Goal: Task Accomplishment & Management: Use online tool/utility

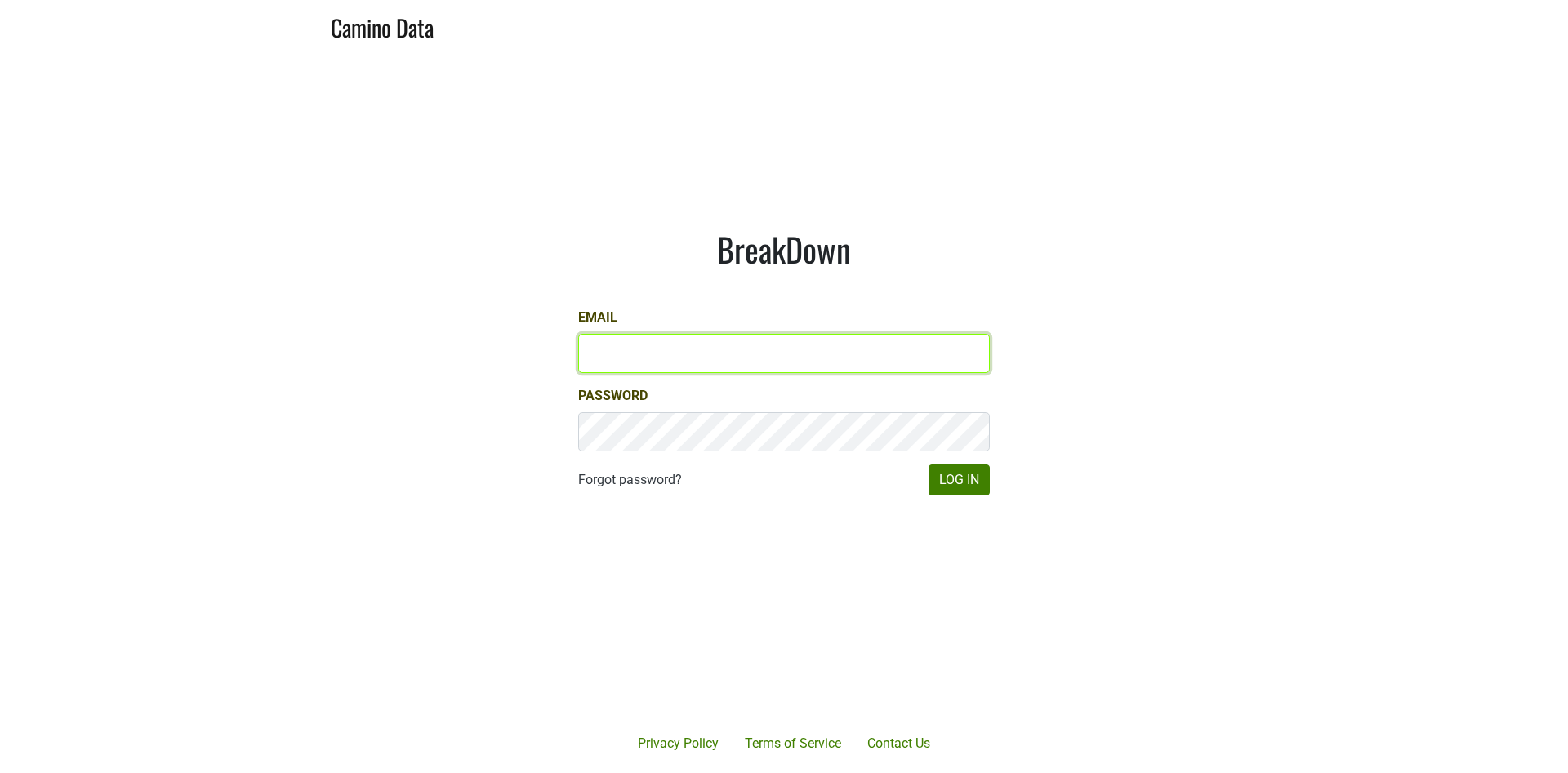
click at [826, 357] on input "Email" at bounding box center [784, 353] width 412 height 39
type input "mcapista@gmail.com"
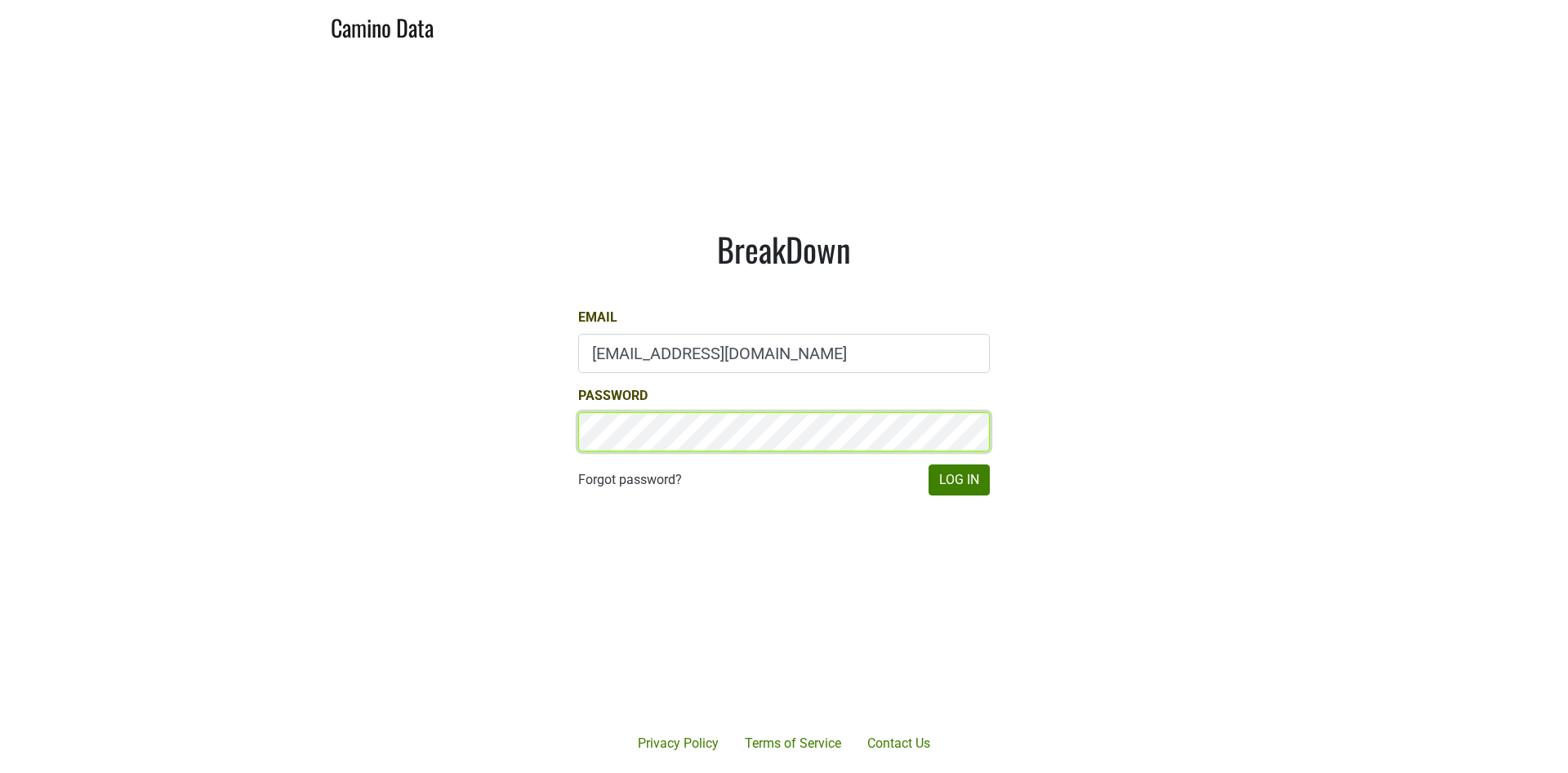
click at [929, 465] on button "Log In" at bounding box center [959, 480] width 61 height 31
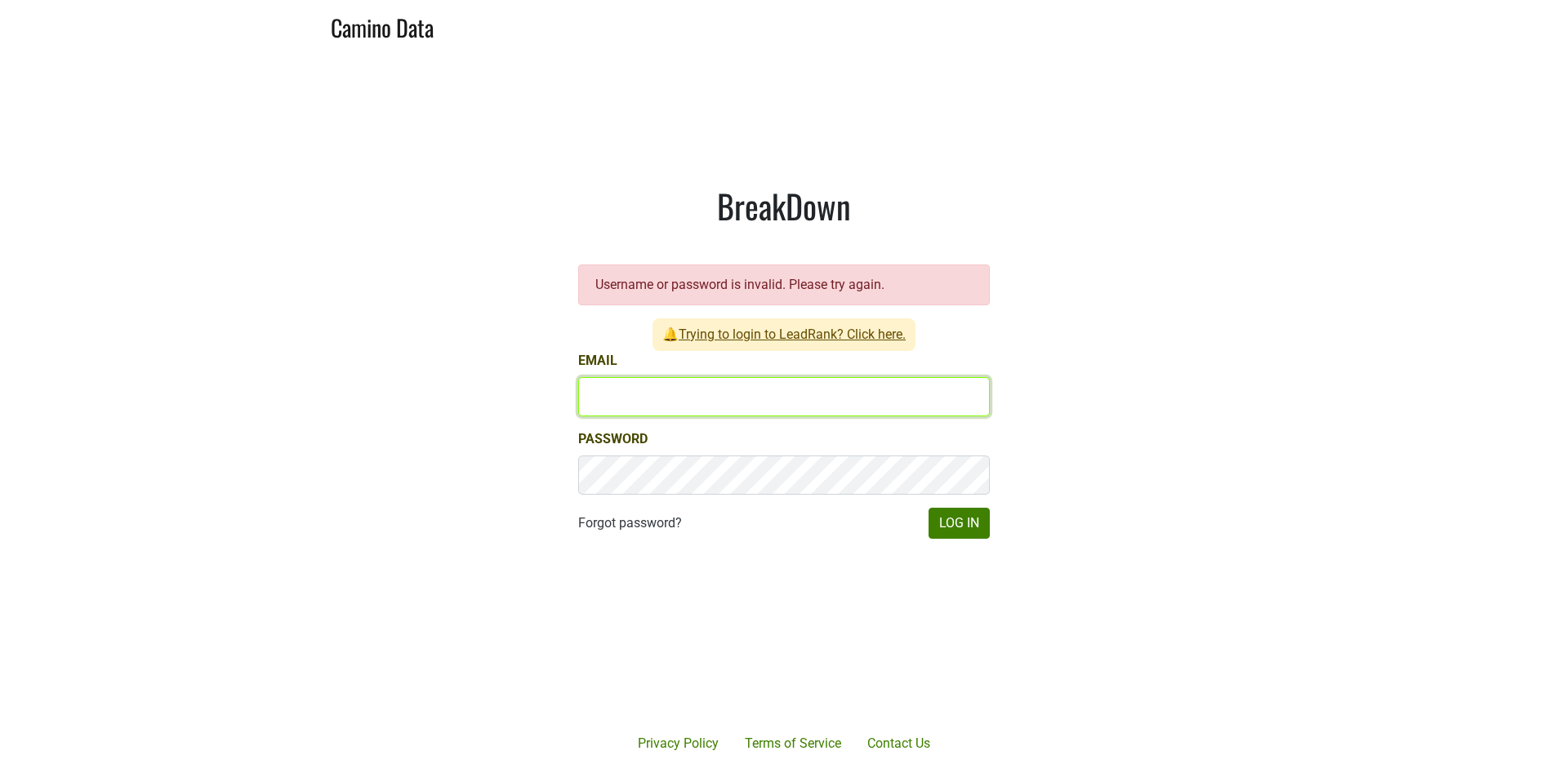
click at [753, 403] on input "Email" at bounding box center [784, 397] width 412 height 39
type input "[EMAIL_ADDRESS][DOMAIN_NAME]"
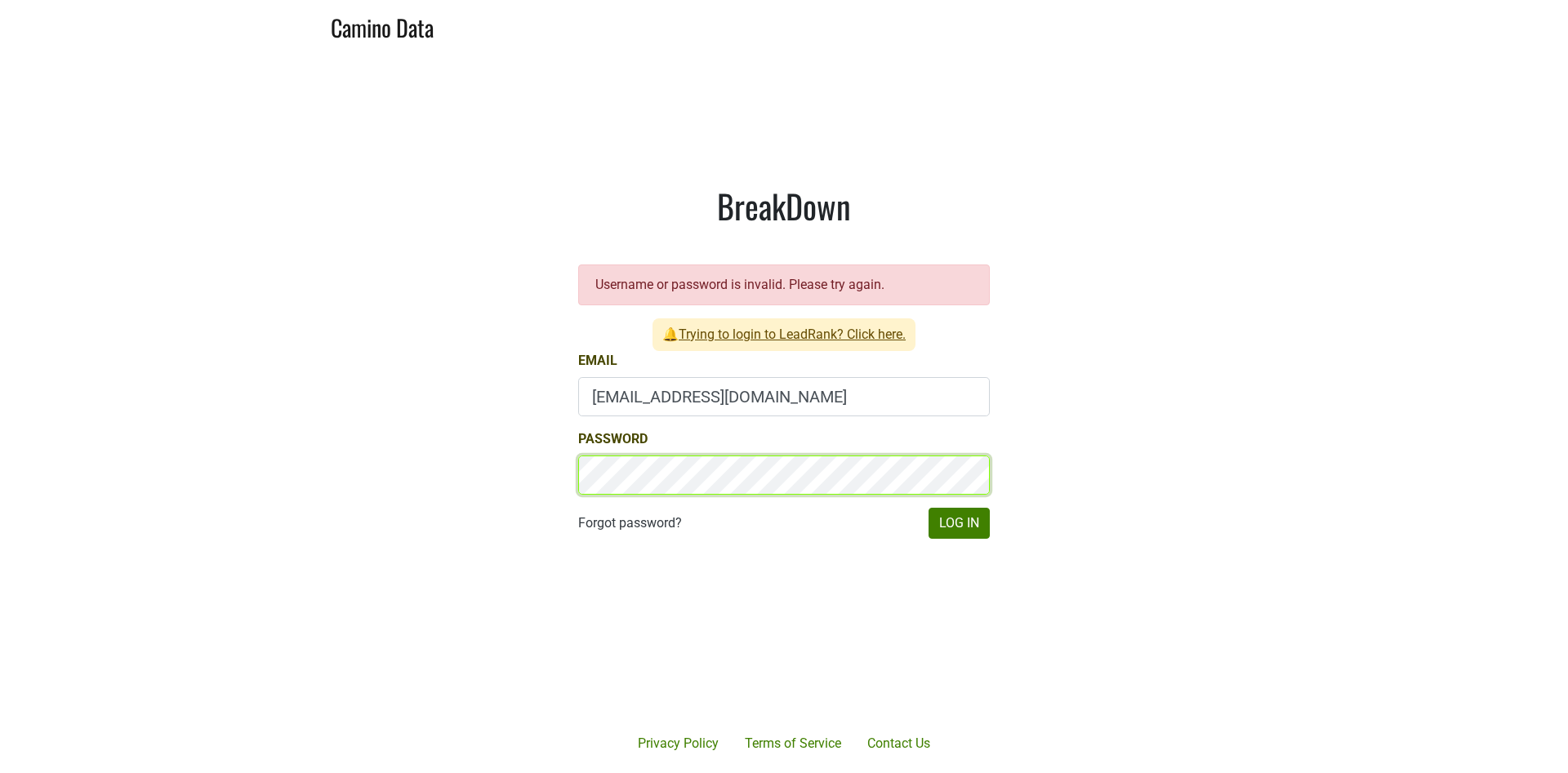
click at [929, 507] on button "Log In" at bounding box center [959, 523] width 61 height 31
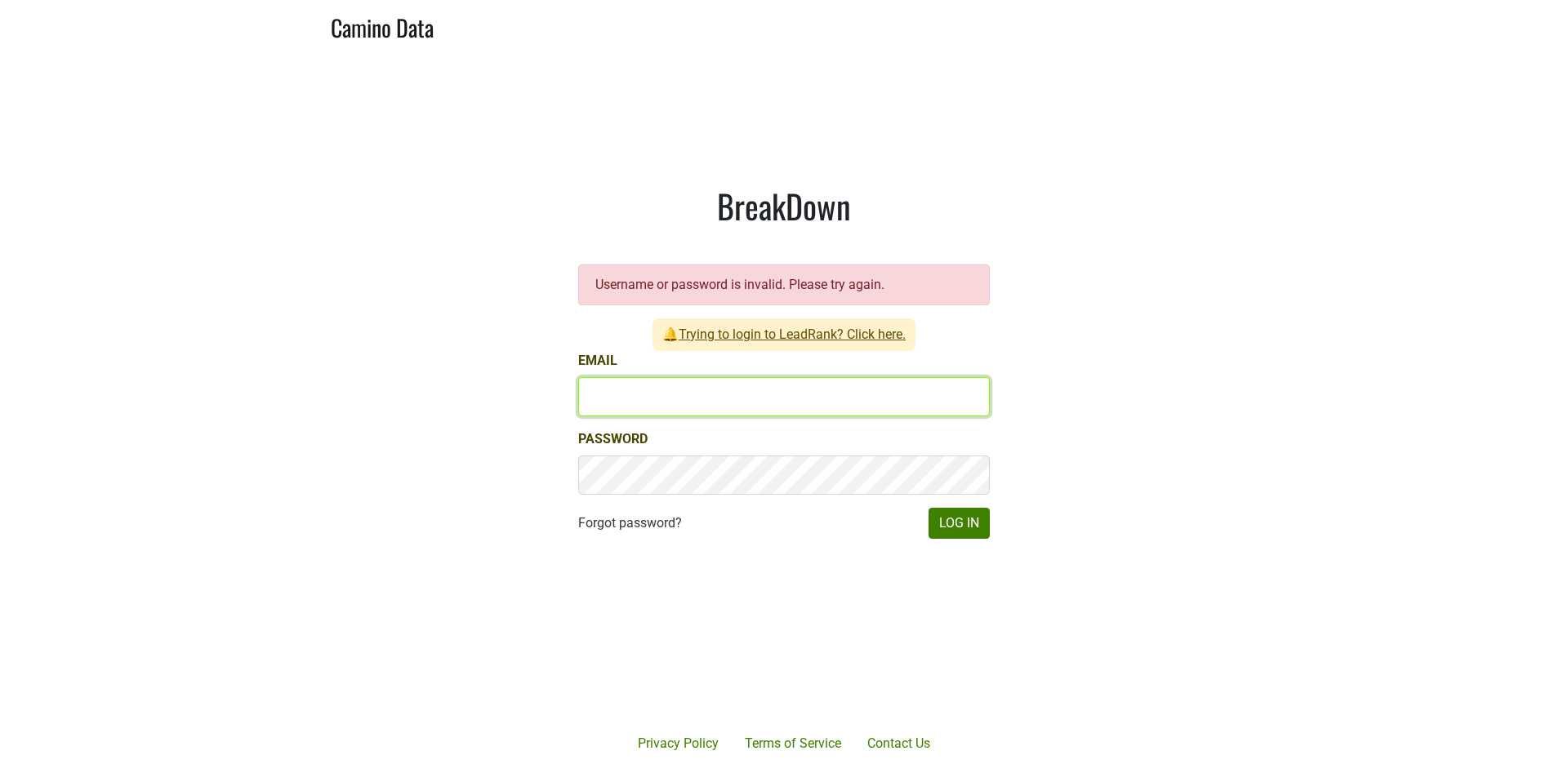
click at [753, 403] on input "Email" at bounding box center [784, 397] width 412 height 39
type input "[EMAIL_ADDRESS][DOMAIN_NAME]"
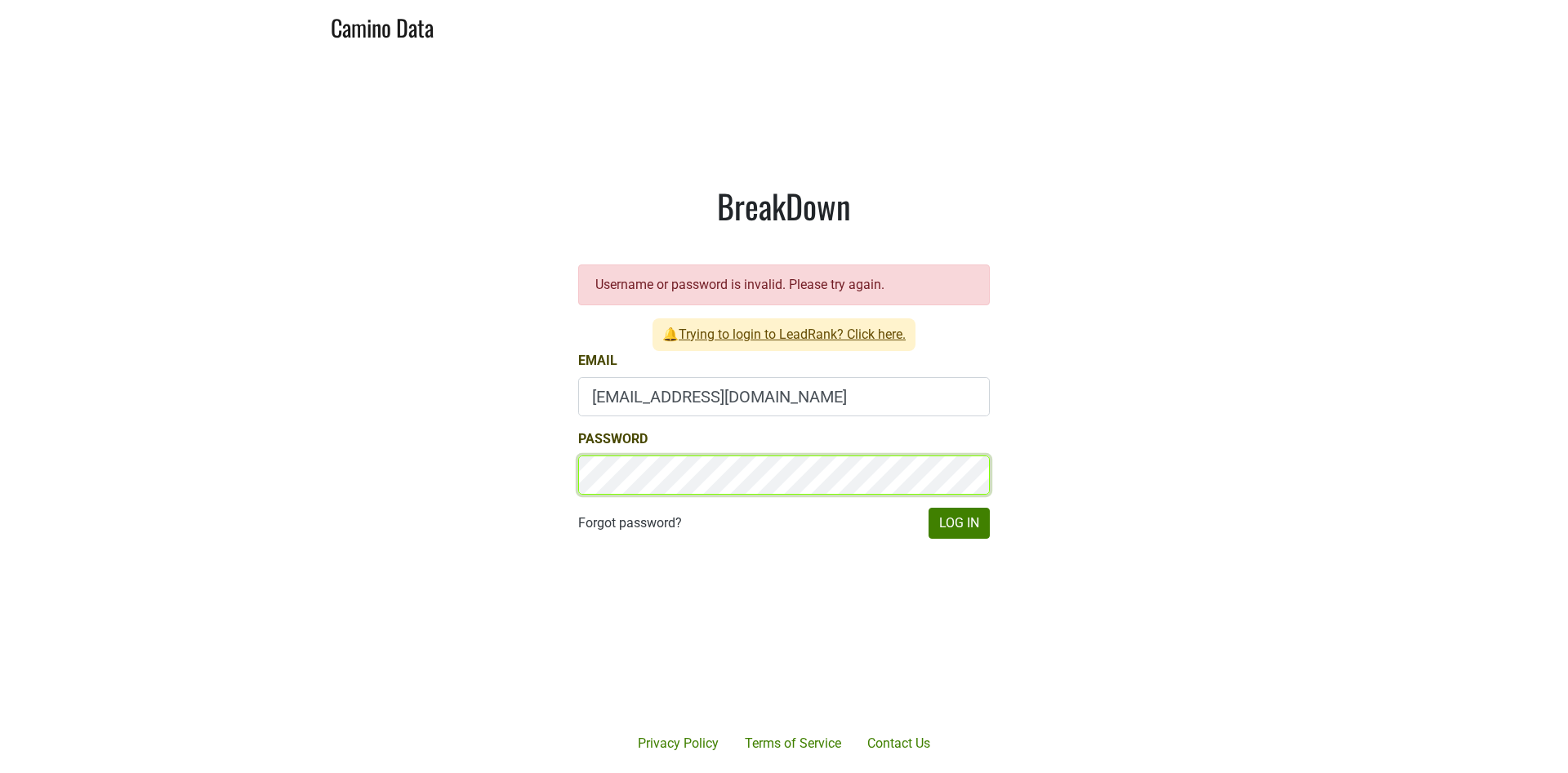
click at [929, 507] on button "Log In" at bounding box center [959, 523] width 61 height 31
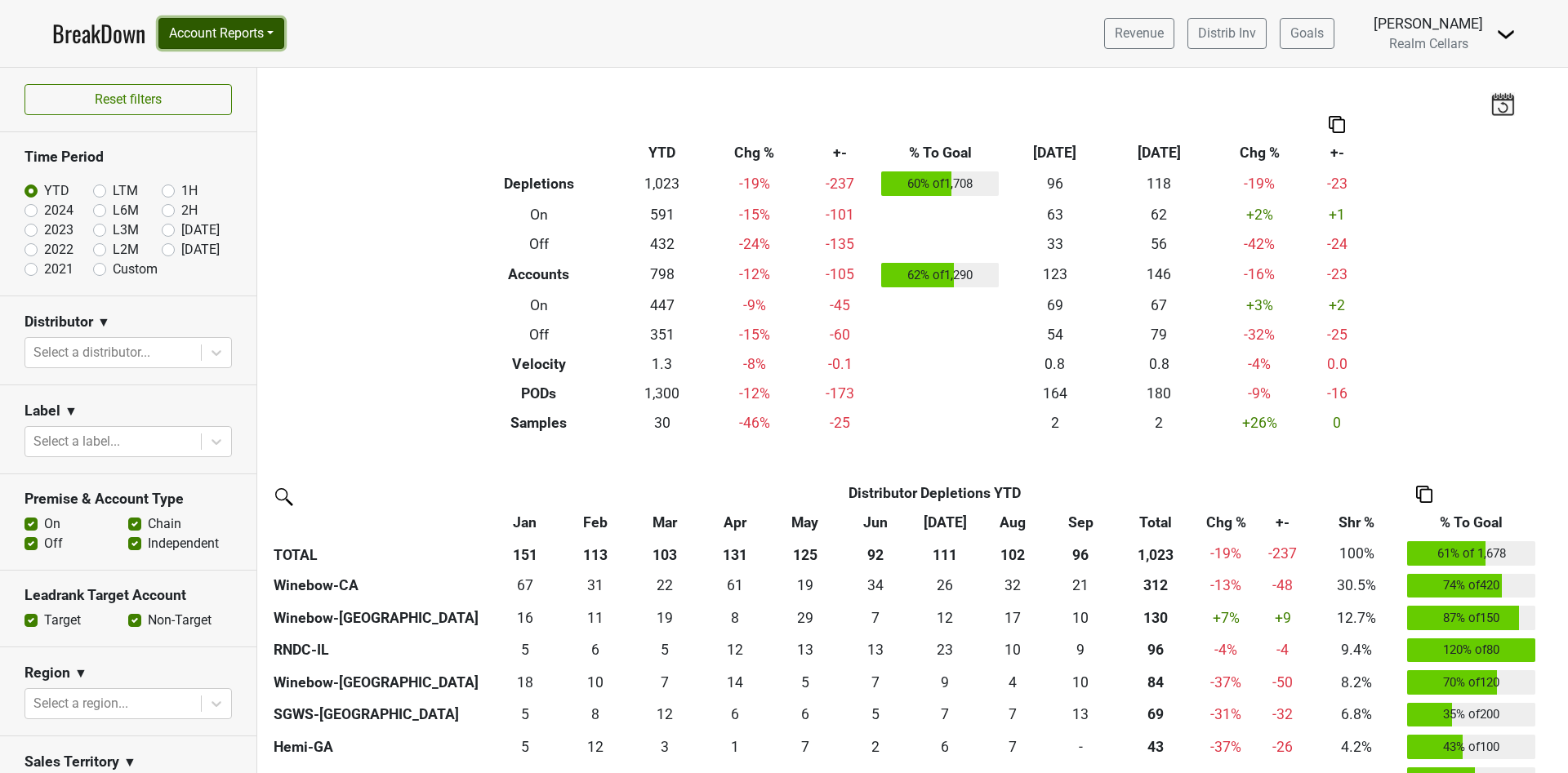
click at [261, 34] on button "Account Reports" at bounding box center [222, 33] width 126 height 31
click at [255, 63] on link "SuperRanker" at bounding box center [232, 71] width 145 height 26
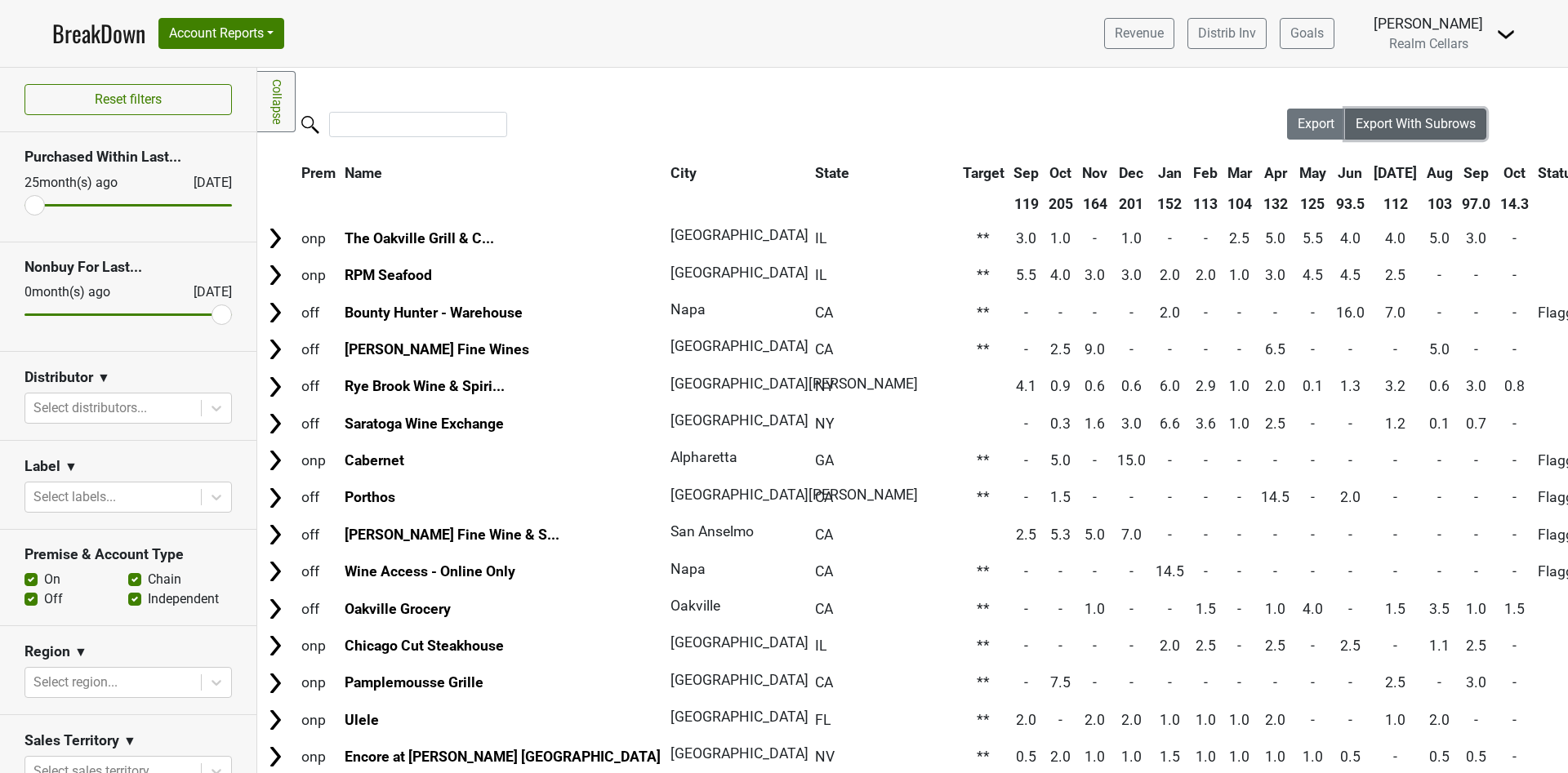
click at [1403, 127] on span "Export With Subrows" at bounding box center [1415, 124] width 120 height 15
